Goal: Find specific page/section: Find specific page/section

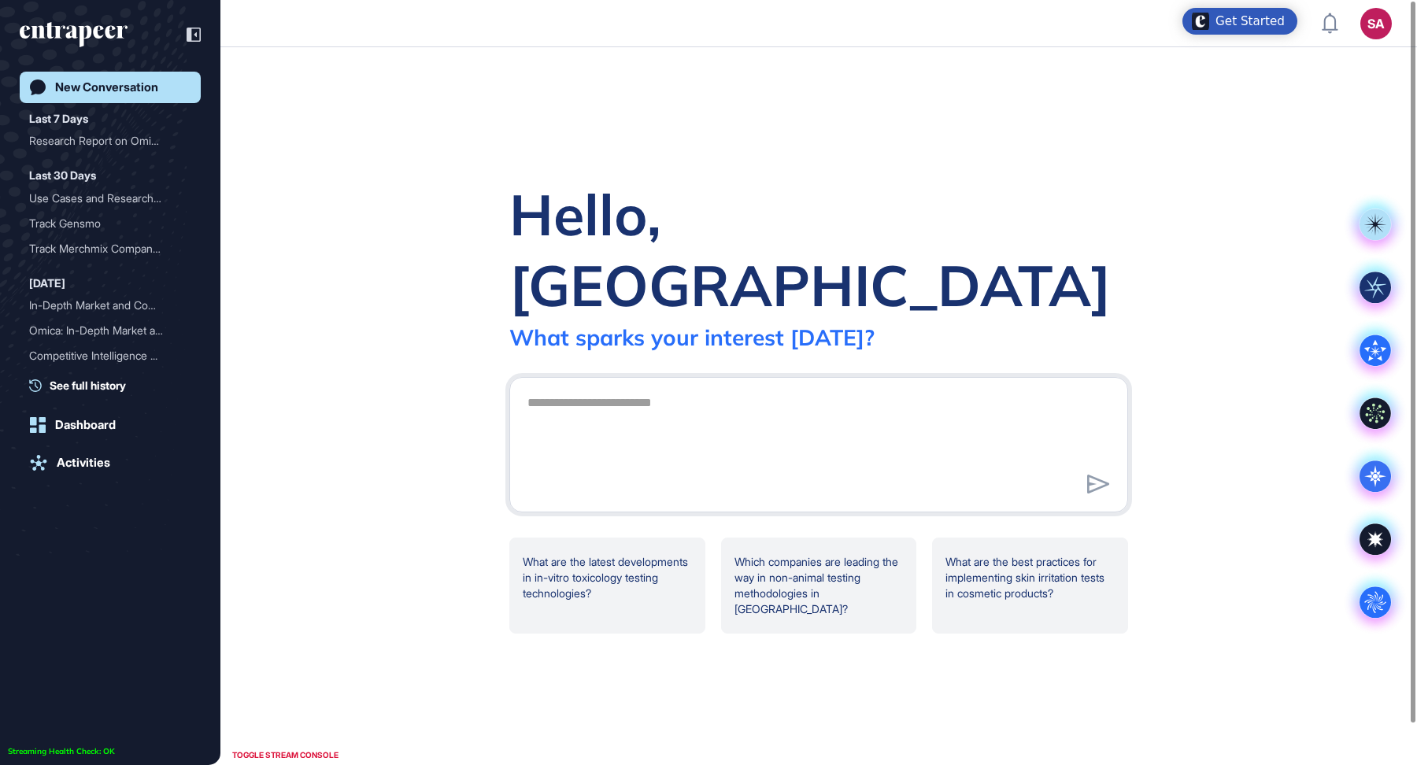
scroll to position [1, 1]
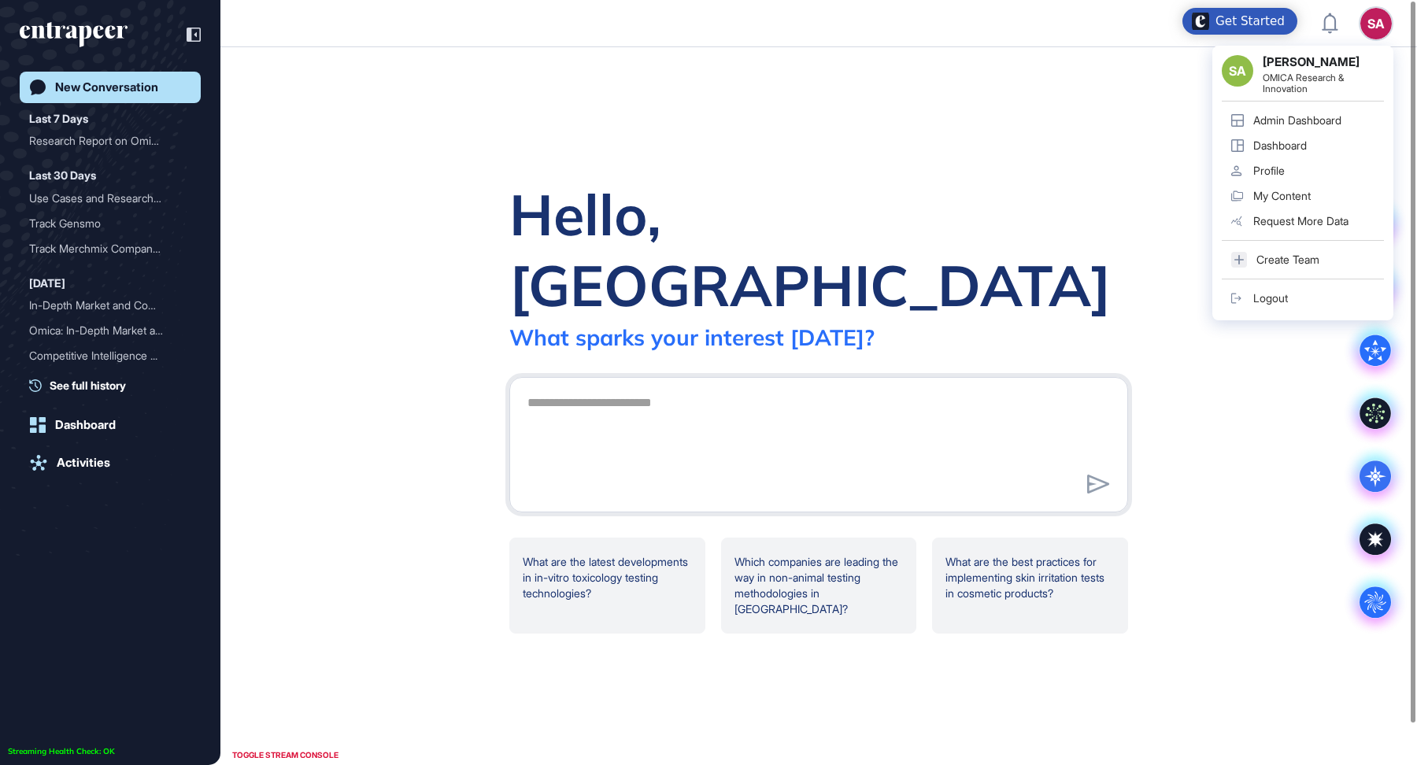
click at [1279, 122] on div "Admin Dashboard" at bounding box center [1297, 120] width 88 height 13
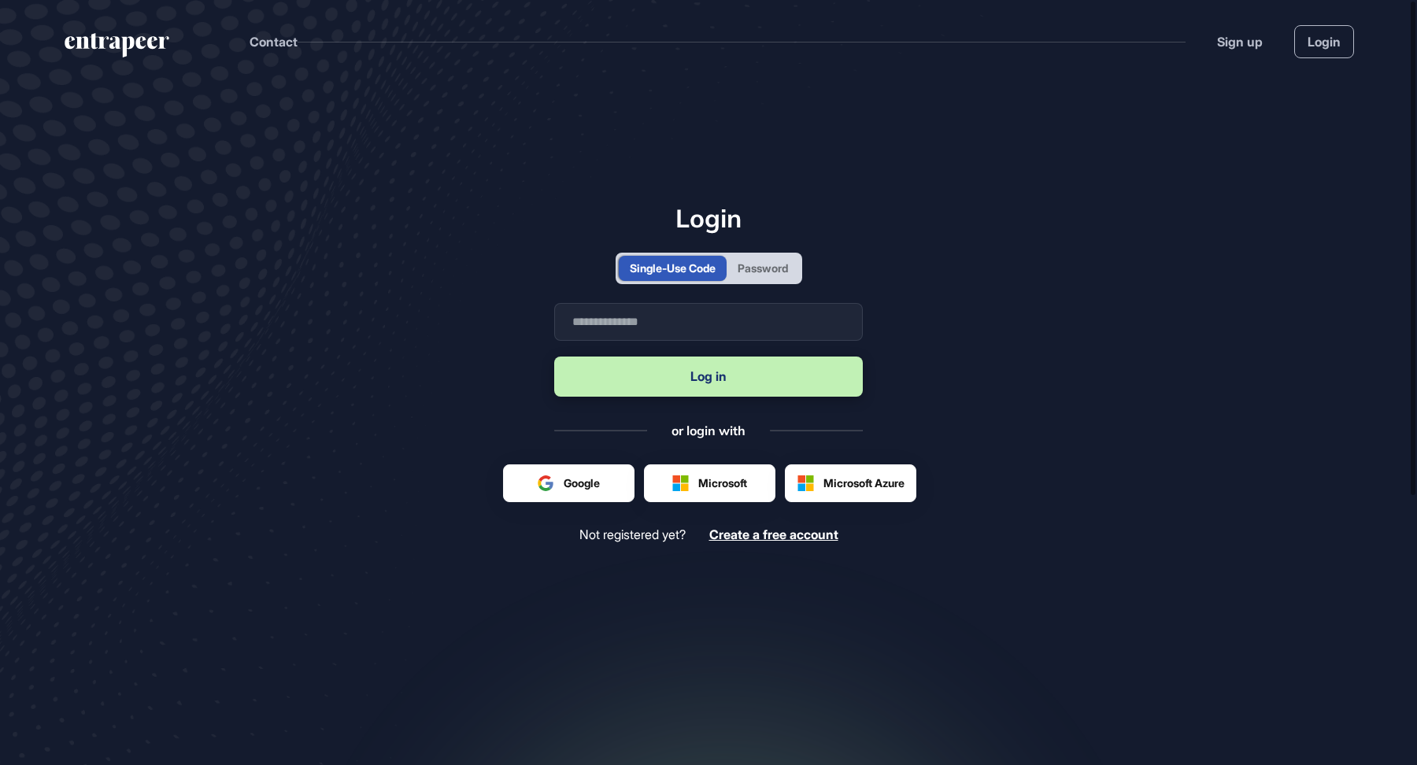
scroll to position [1, 1]
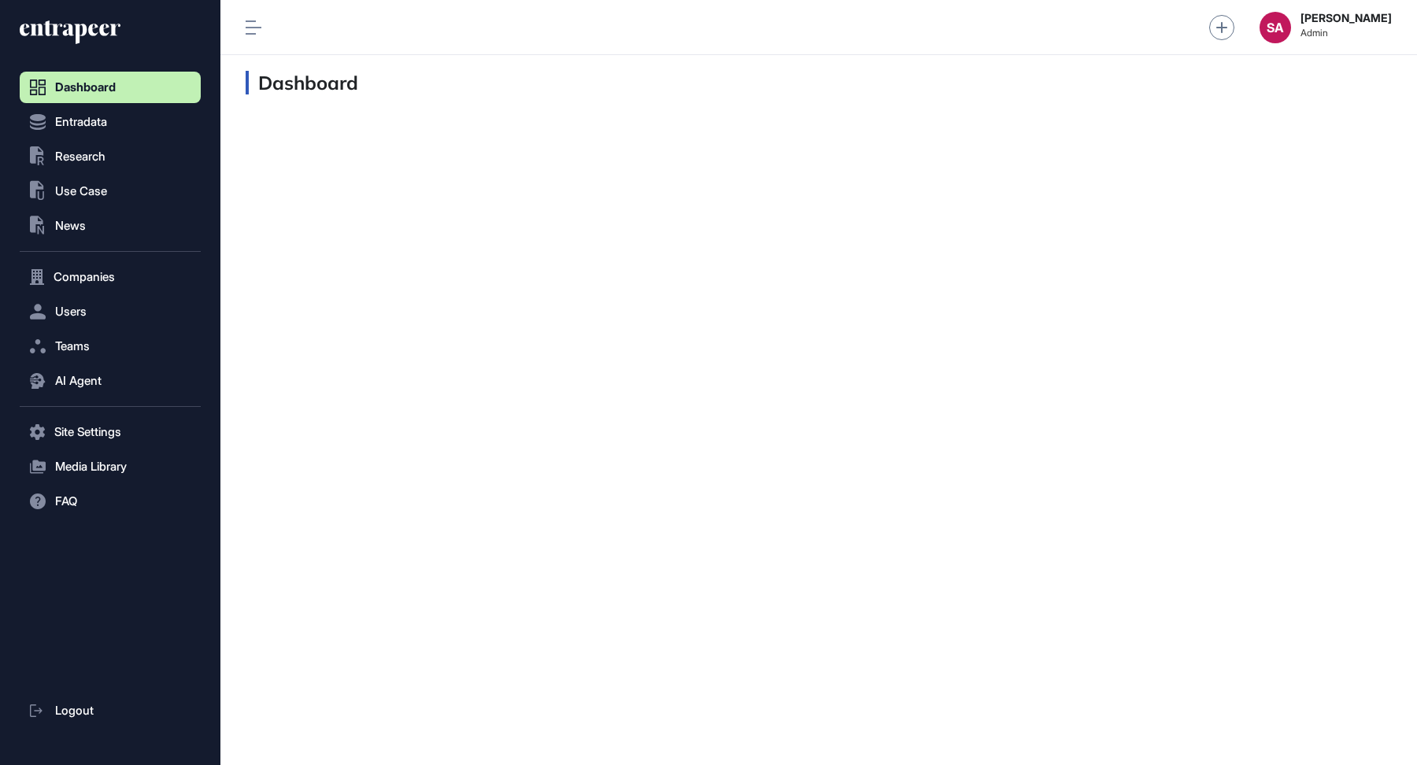
scroll to position [1, 1]
click at [72, 321] on button "Users" at bounding box center [110, 311] width 181 height 31
click at [98, 341] on link "User List" at bounding box center [114, 345] width 173 height 28
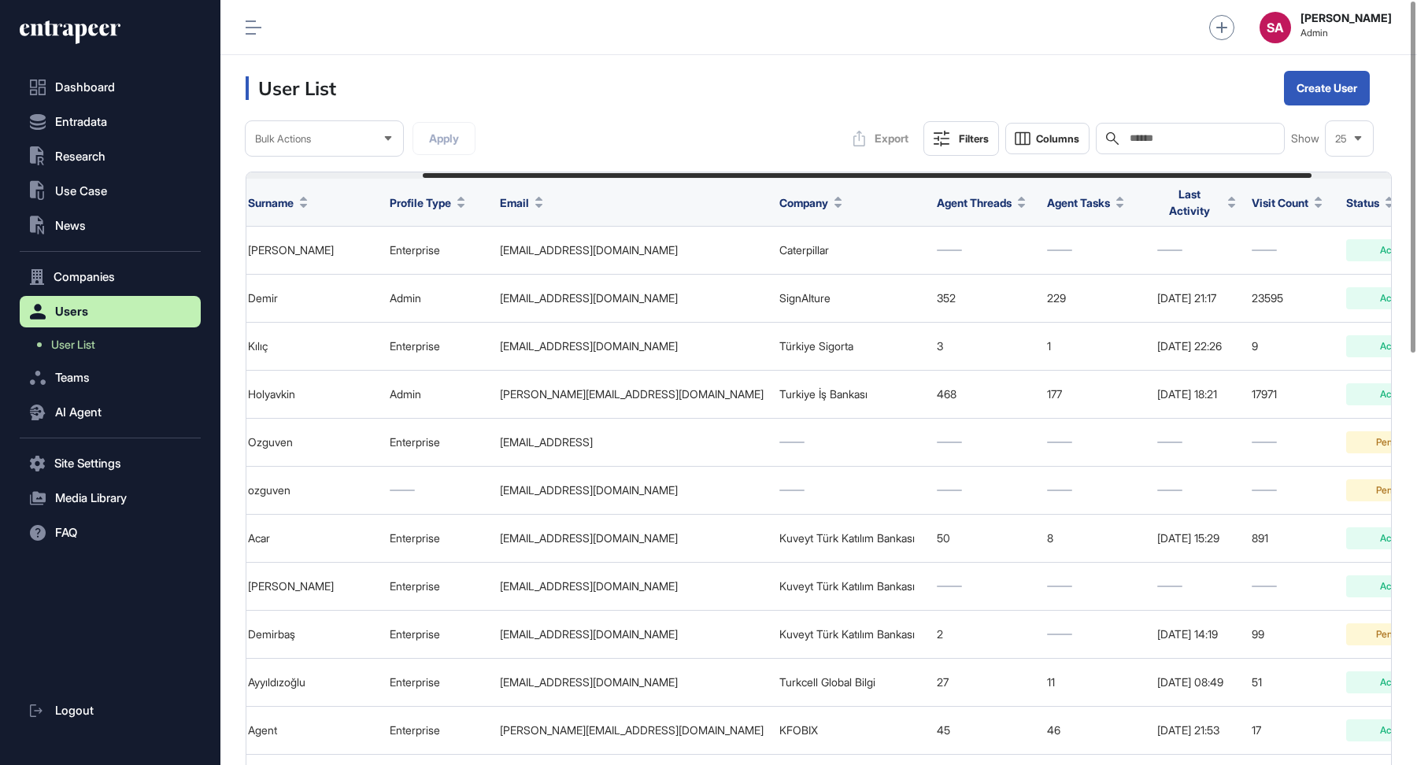
scroll to position [0, 330]
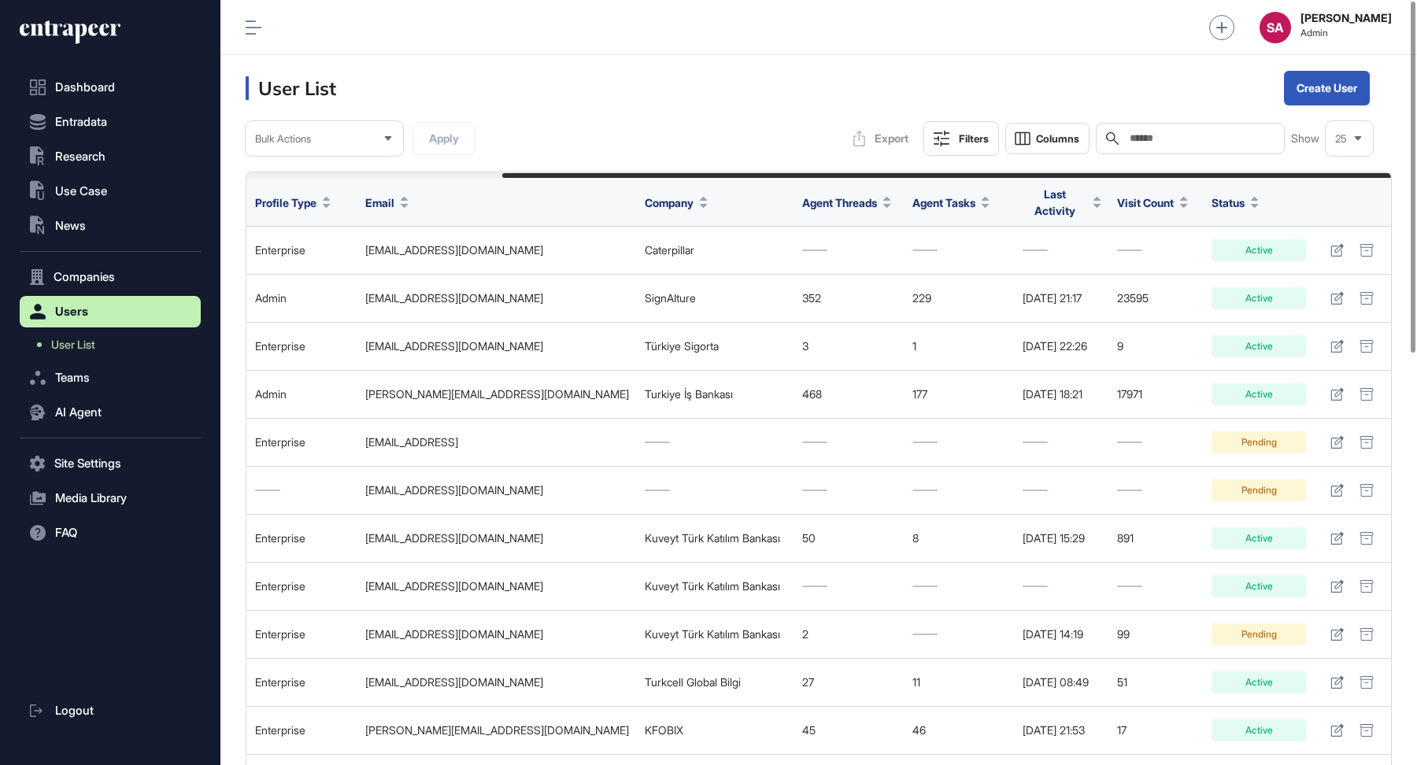
click at [1030, 199] on span "Last Activity" at bounding box center [1054, 202] width 65 height 33
click at [1061, 261] on span "Sort Descending" at bounding box center [1066, 264] width 63 height 13
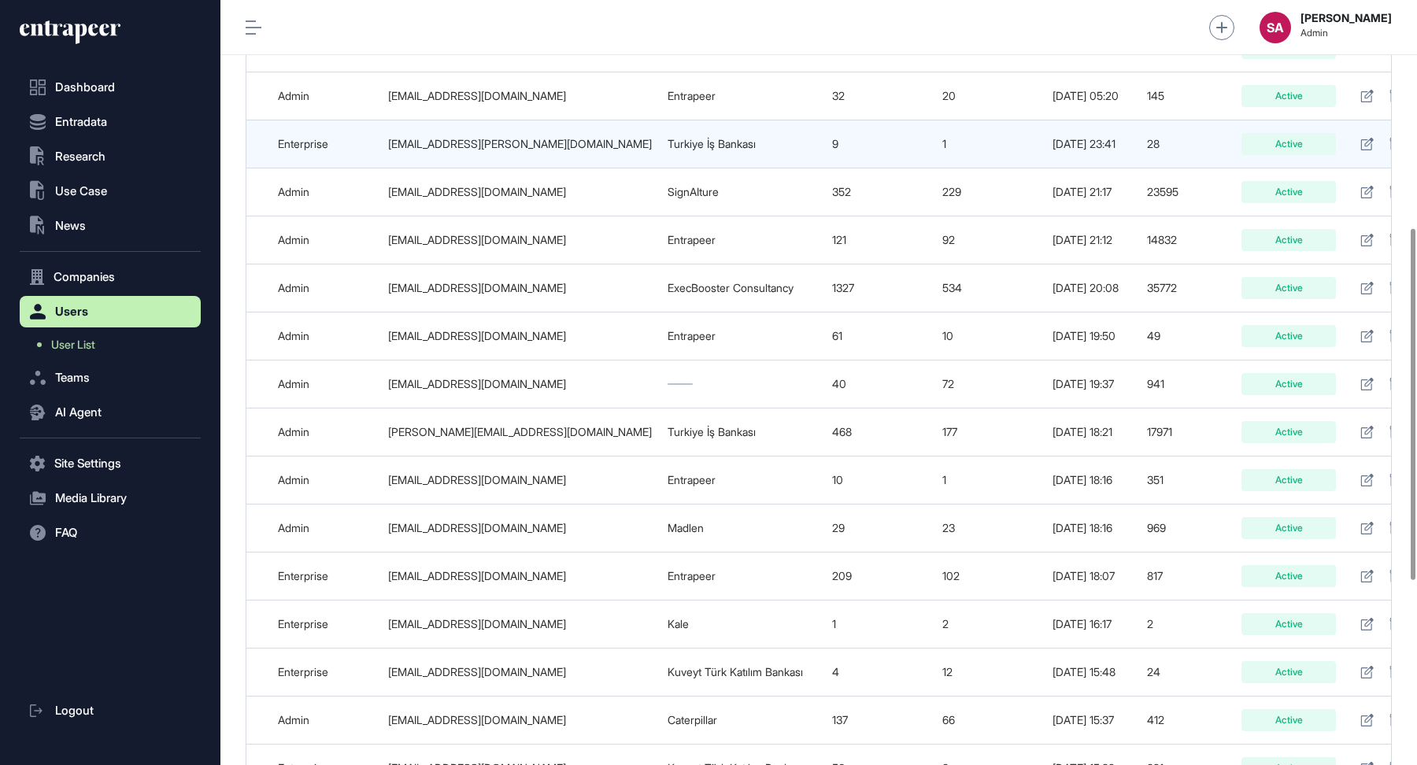
scroll to position [494, 0]
